Goal: Task Accomplishment & Management: Use online tool/utility

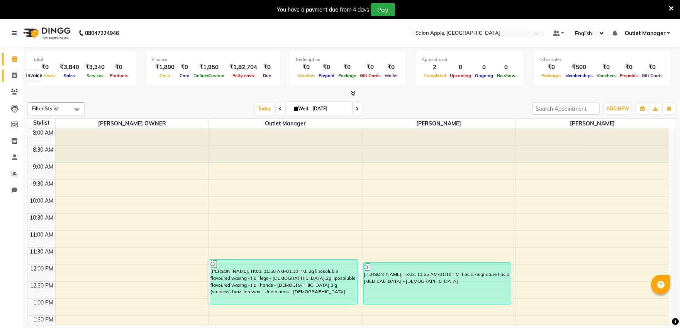
click at [13, 73] on icon at bounding box center [14, 76] width 4 height 6
select select "6774"
select select "service"
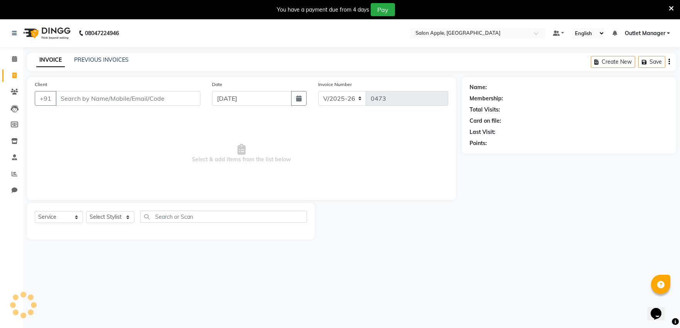
click at [86, 98] on input "Client" at bounding box center [128, 98] width 145 height 15
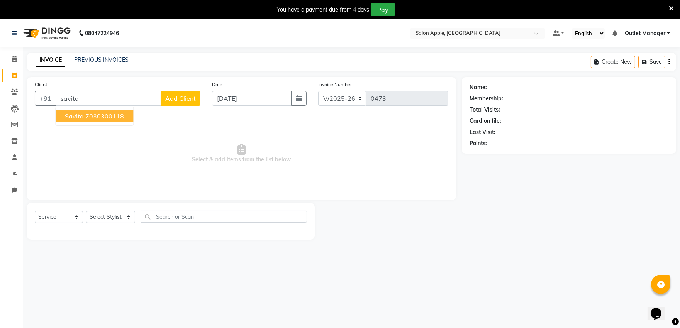
click at [104, 117] on ngb-highlight "7030300118" at bounding box center [104, 116] width 39 height 8
type input "7030300118"
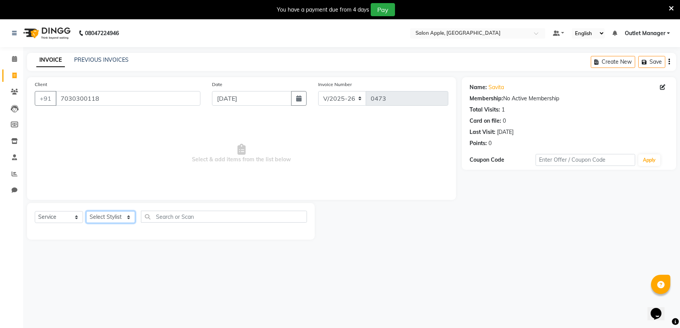
click at [122, 215] on select "Select Stylist abhishek [PERSON_NAME] [PERSON_NAME] Outlet Manager [PERSON_NAME…" at bounding box center [110, 217] width 49 height 12
select select "57881"
click at [86, 212] on select "Select Stylist abhishek [PERSON_NAME] [PERSON_NAME] Outlet Manager [PERSON_NAME…" at bounding box center [110, 217] width 49 height 12
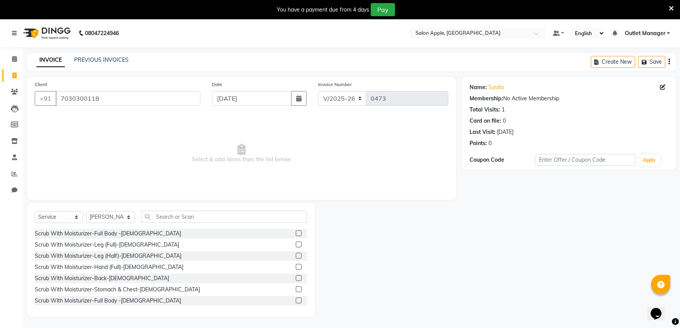
click at [182, 222] on div "Select Service Product Membership Package Voucher Prepaid Gift Card Select Styl…" at bounding box center [171, 220] width 272 height 18
click at [182, 222] on input "text" at bounding box center [224, 217] width 166 height 12
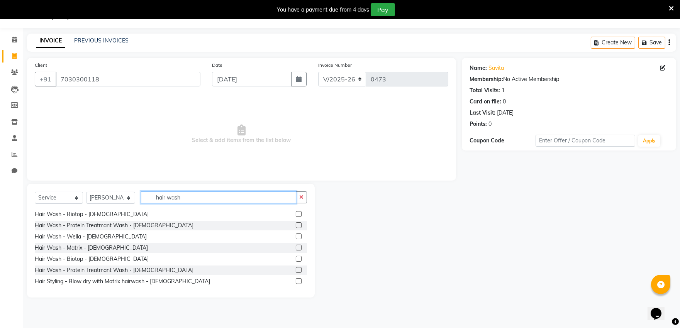
scroll to position [86, 0]
type input "hair wash"
click at [296, 214] on label at bounding box center [299, 214] width 6 height 6
click at [296, 214] on input "checkbox" at bounding box center [298, 213] width 5 height 5
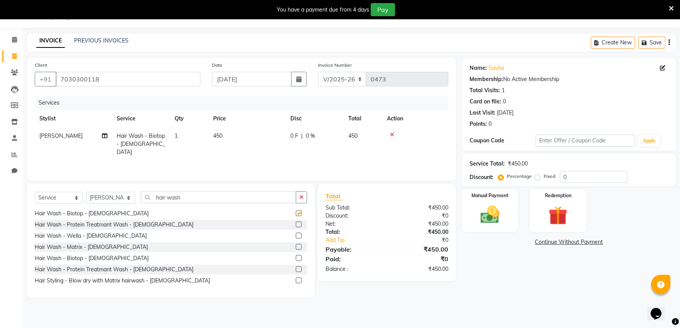
checkbox input "false"
click at [272, 199] on input "hair wash" at bounding box center [218, 198] width 155 height 12
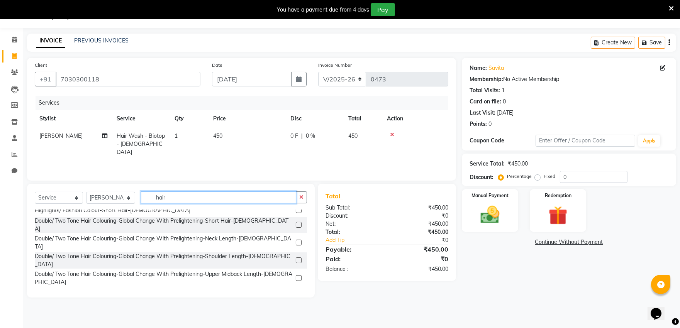
scroll to position [482, 0]
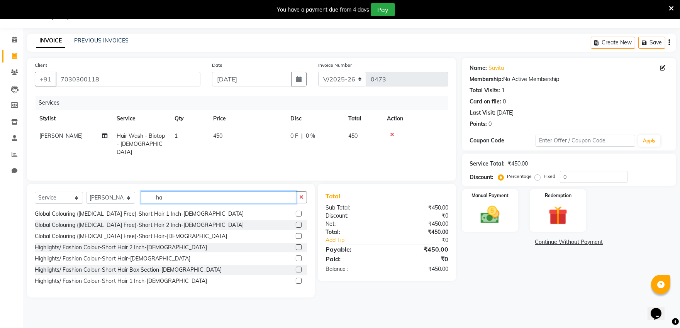
type input "h"
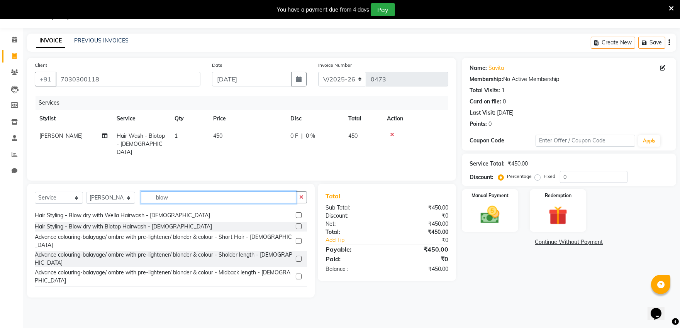
scroll to position [30, 0]
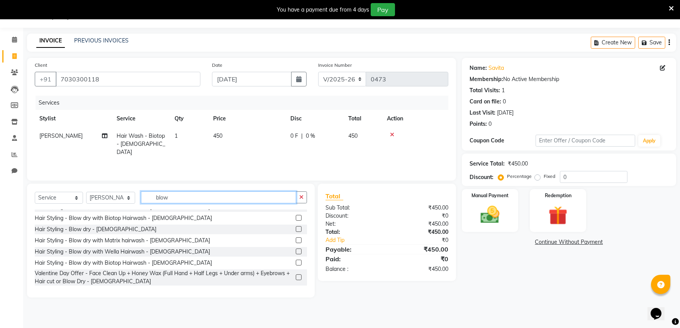
type input "blow"
click at [296, 227] on label at bounding box center [299, 229] width 6 height 6
click at [296, 227] on input "checkbox" at bounding box center [298, 229] width 5 height 5
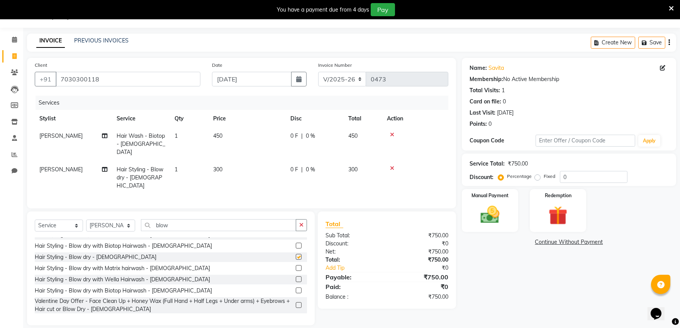
checkbox input "false"
click at [589, 179] on input "0" at bounding box center [594, 177] width 68 height 12
type input "50"
click at [531, 292] on div "Name: Savita Membership: No Active Membership Total Visits: 1 Card on file: 0 L…" at bounding box center [572, 192] width 220 height 268
click at [507, 215] on div "Manual Payment" at bounding box center [490, 211] width 59 height 44
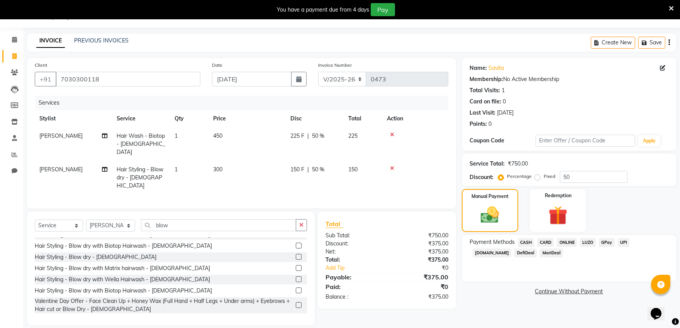
click at [523, 243] on span "CASH" at bounding box center [526, 242] width 17 height 9
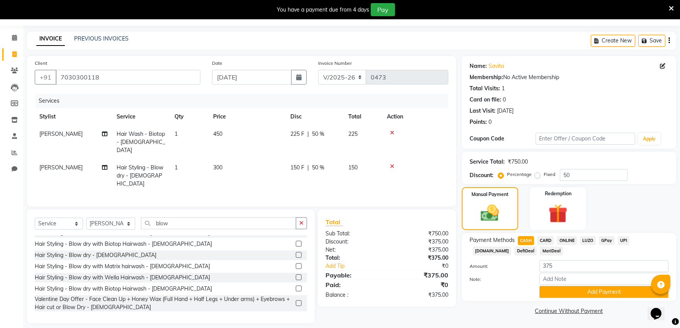
scroll to position [22, 0]
click at [569, 290] on button "Add Payment" at bounding box center [604, 292] width 129 height 12
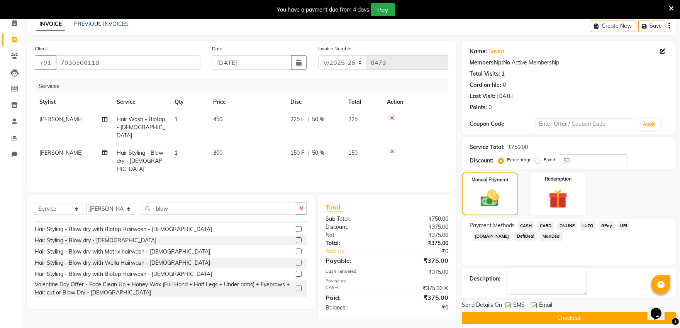
scroll to position [44, 0]
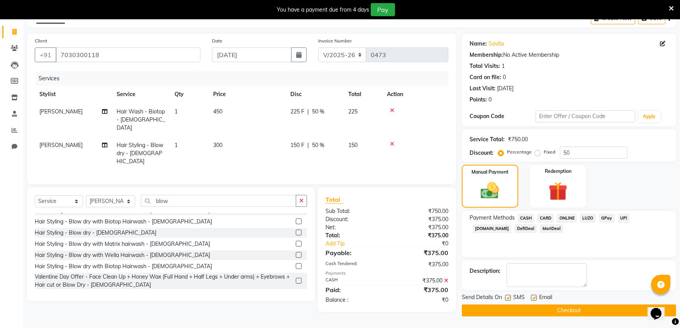
click at [545, 312] on button "Checkout" at bounding box center [569, 311] width 214 height 12
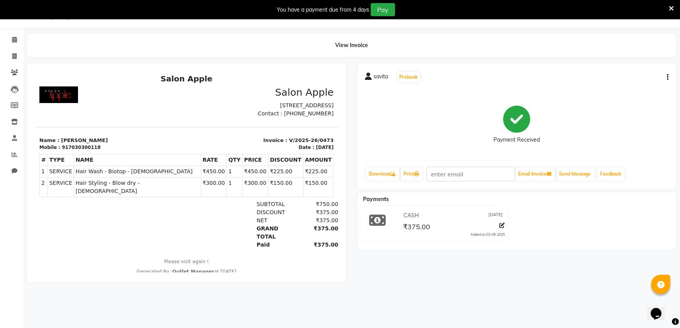
drag, startPoint x: 260, startPoint y: 165, endPoint x: 0, endPoint y: 348, distance: 318.0
